Goal: Task Accomplishment & Management: Manage account settings

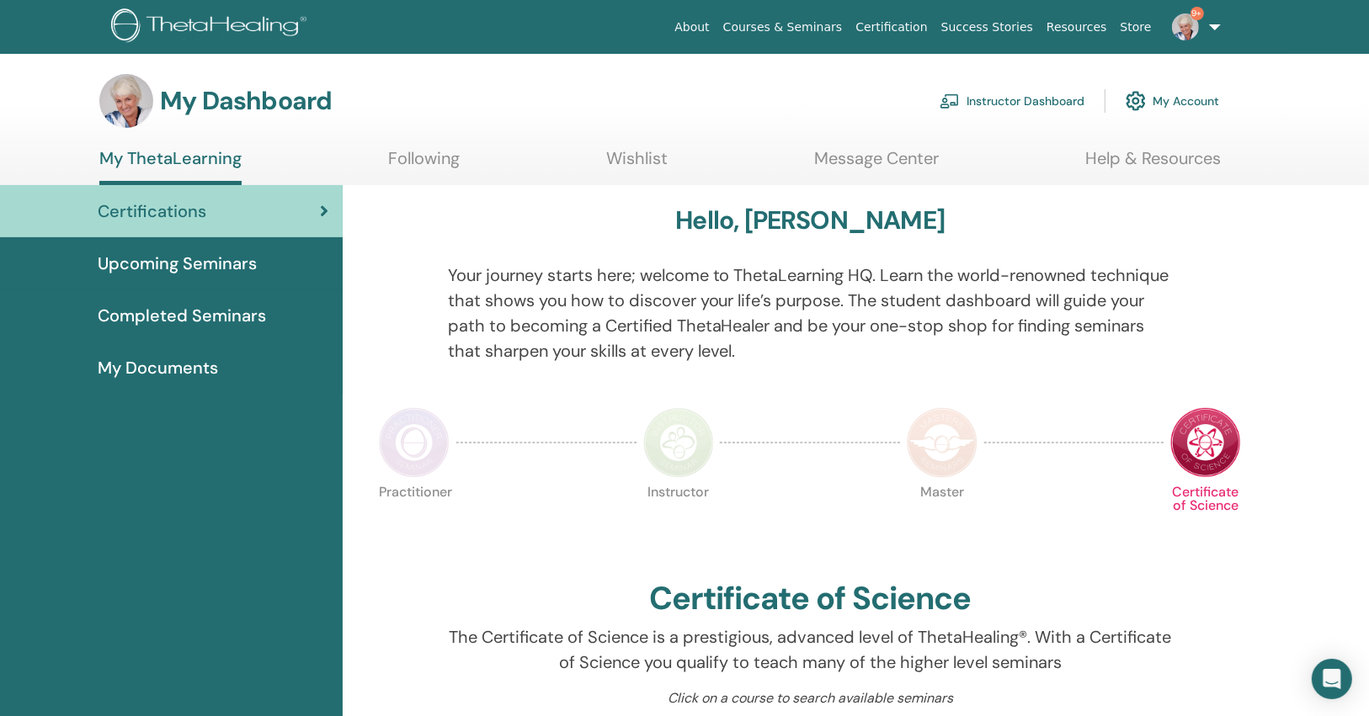
click at [1022, 104] on link "Instructor Dashboard" at bounding box center [1012, 101] width 145 height 37
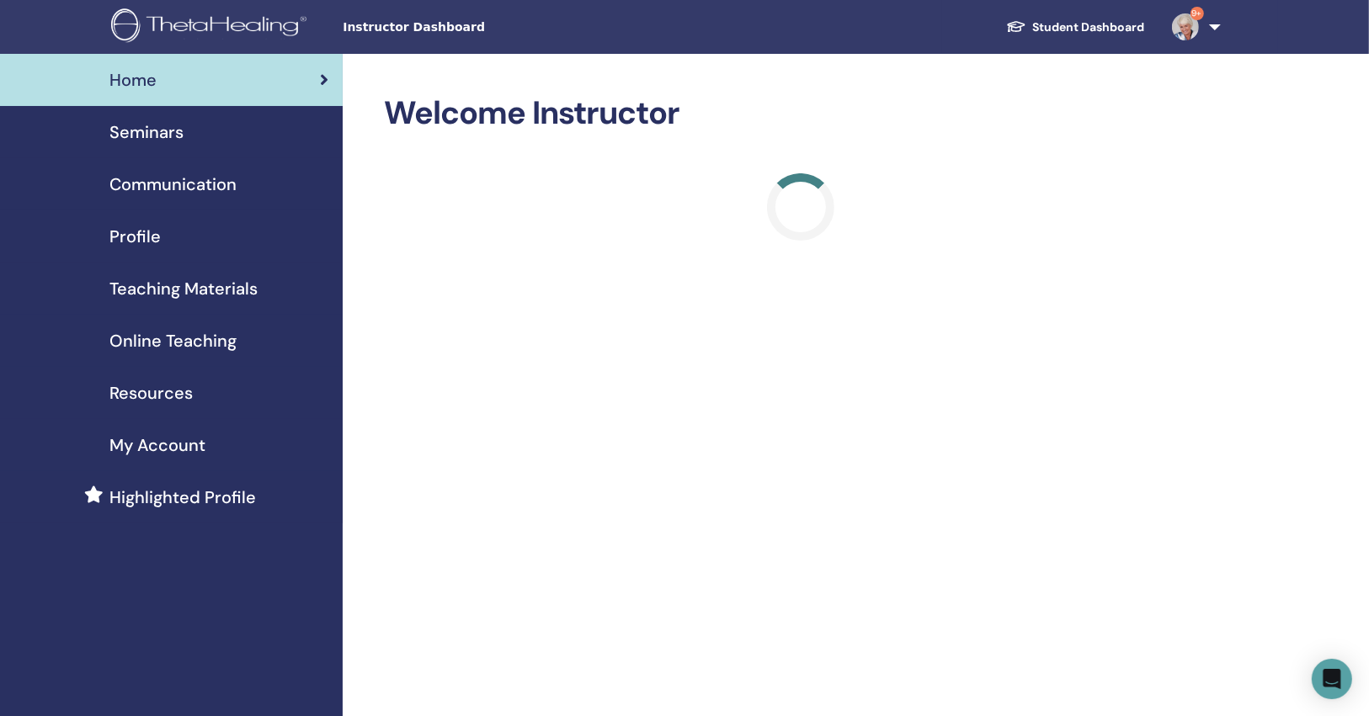
click at [248, 141] on div "Seminars" at bounding box center [171, 132] width 316 height 25
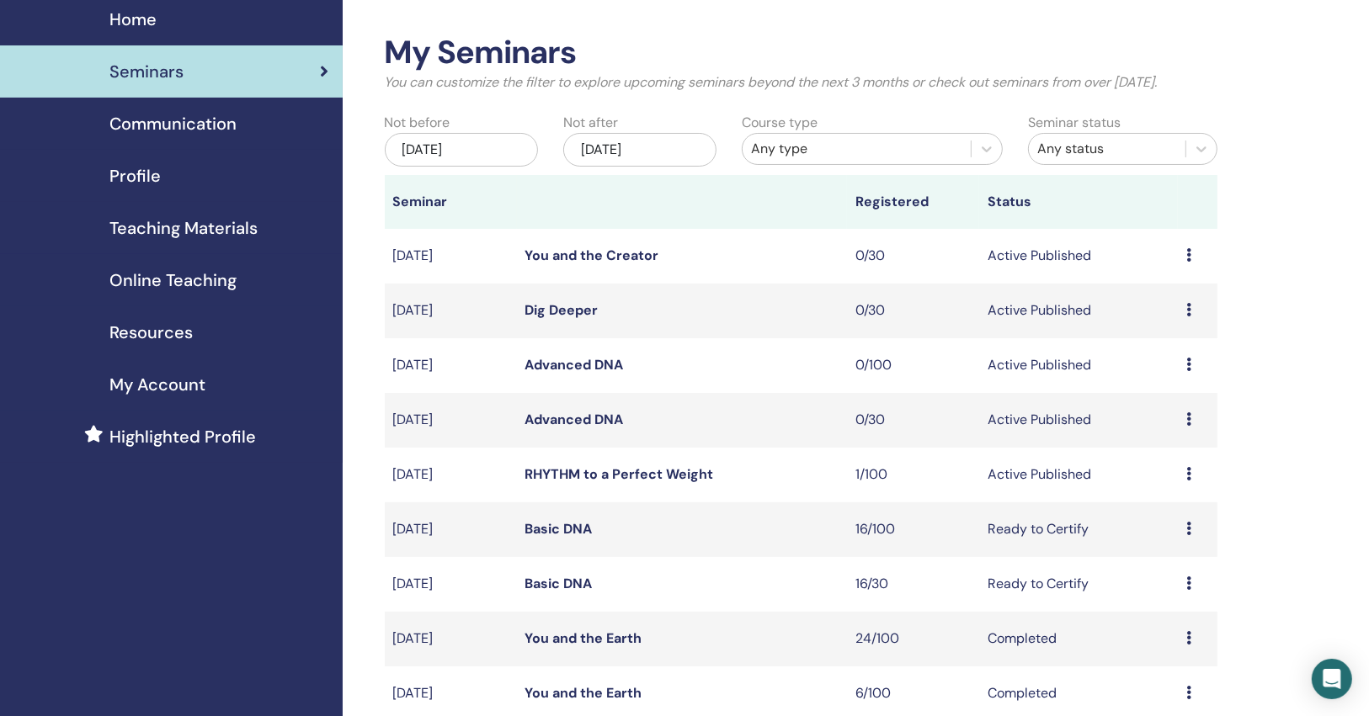
scroll to position [135, 0]
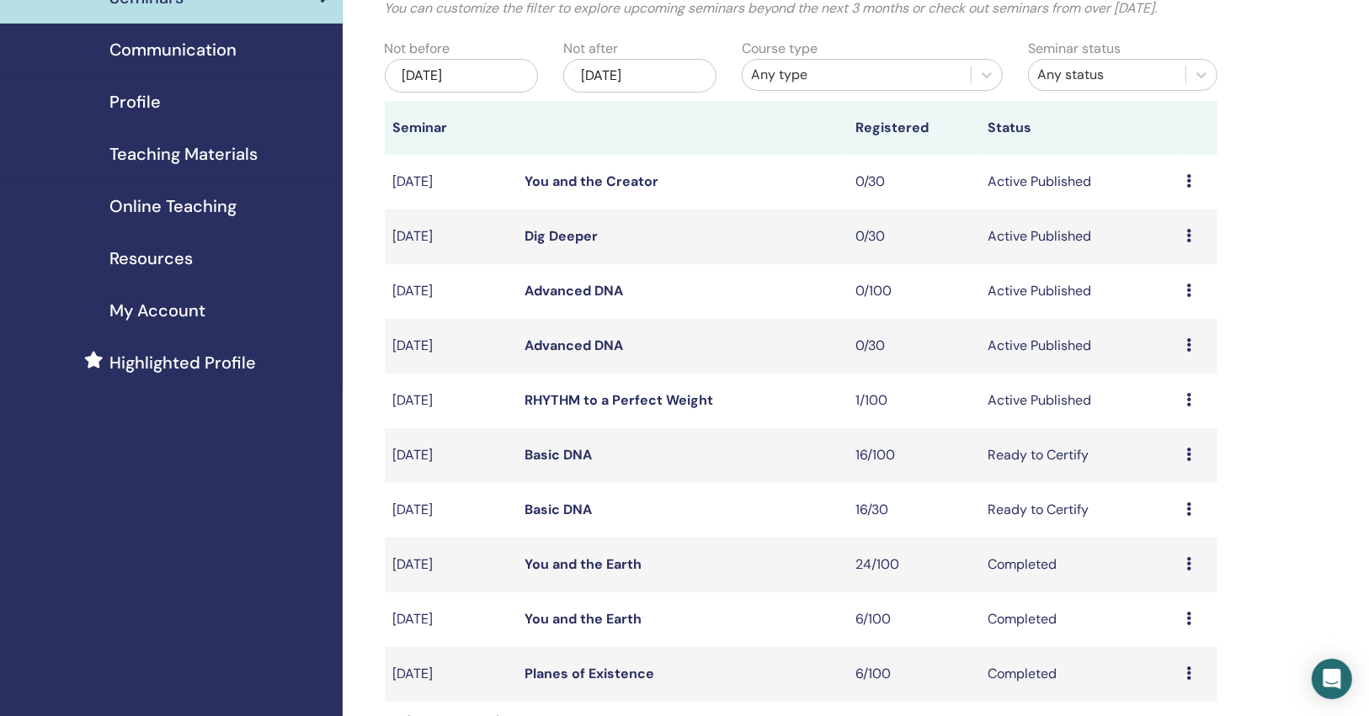
click at [561, 393] on link "RHYTHM to a Perfect Weight" at bounding box center [619, 400] width 189 height 18
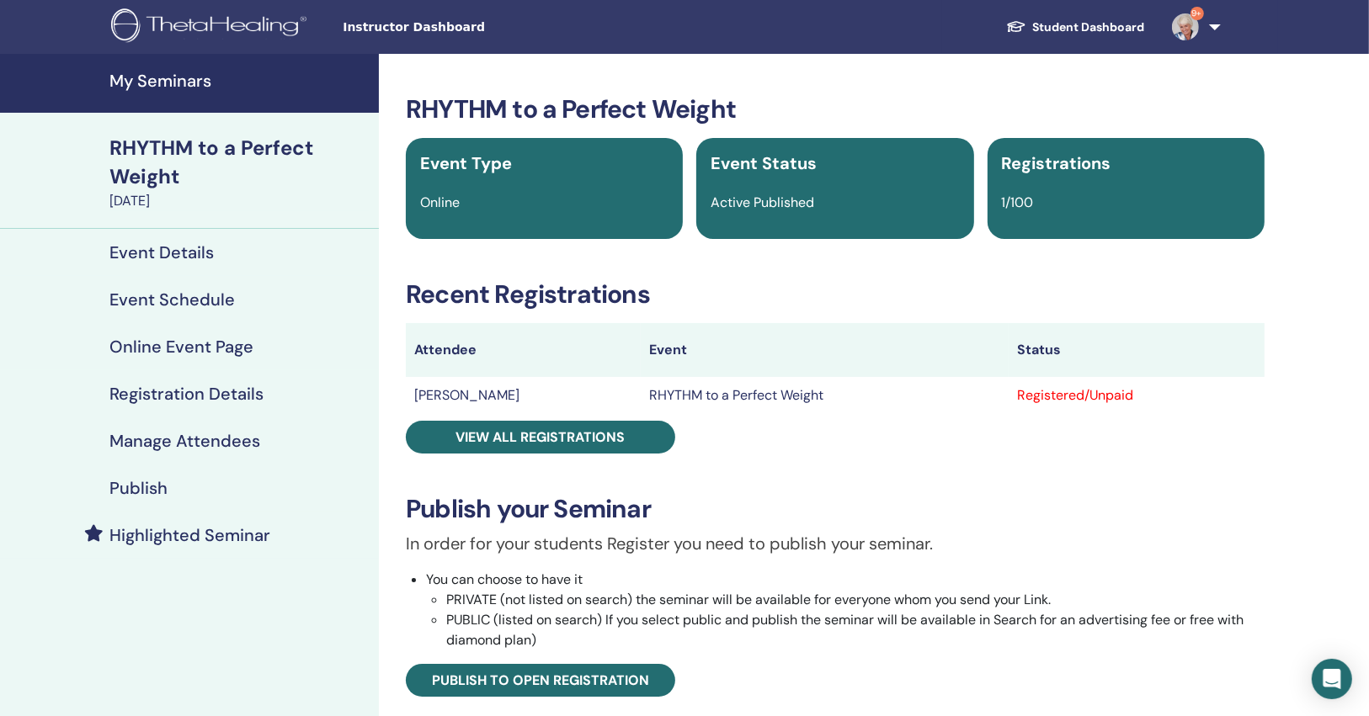
click at [133, 485] on h4 "Publish" at bounding box center [138, 488] width 58 height 20
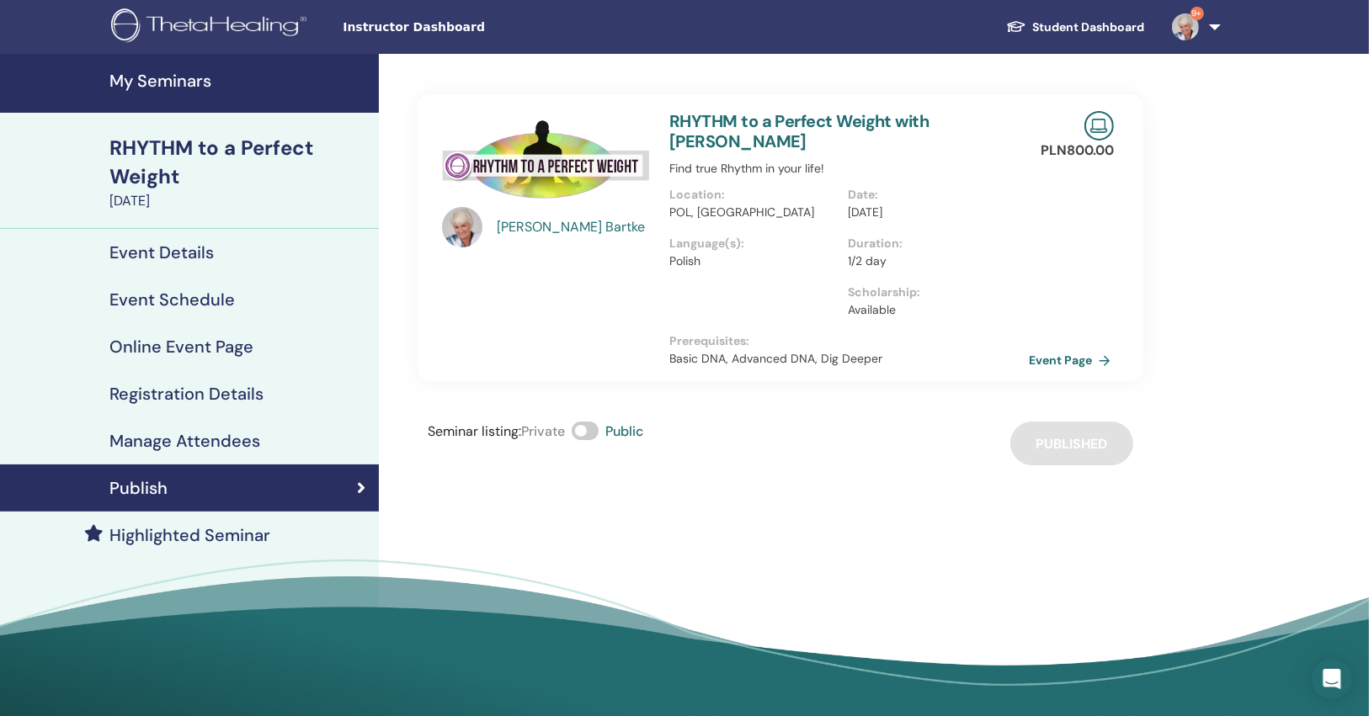
click at [1051, 360] on link "Event Page" at bounding box center [1073, 360] width 88 height 25
